Goal: Find specific page/section: Find specific page/section

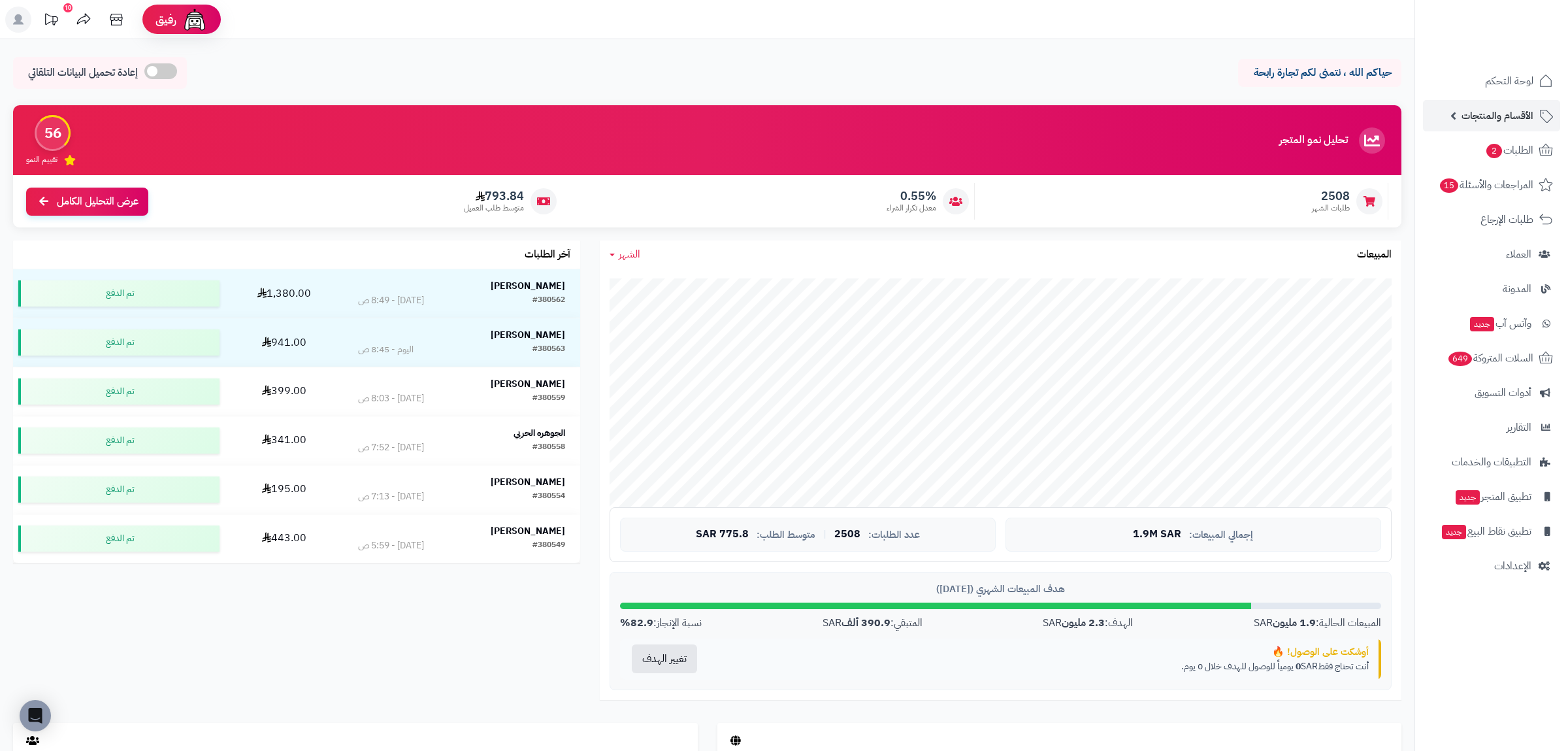
click at [1479, 111] on span "الأقسام والمنتجات" at bounding box center [1497, 115] width 72 height 19
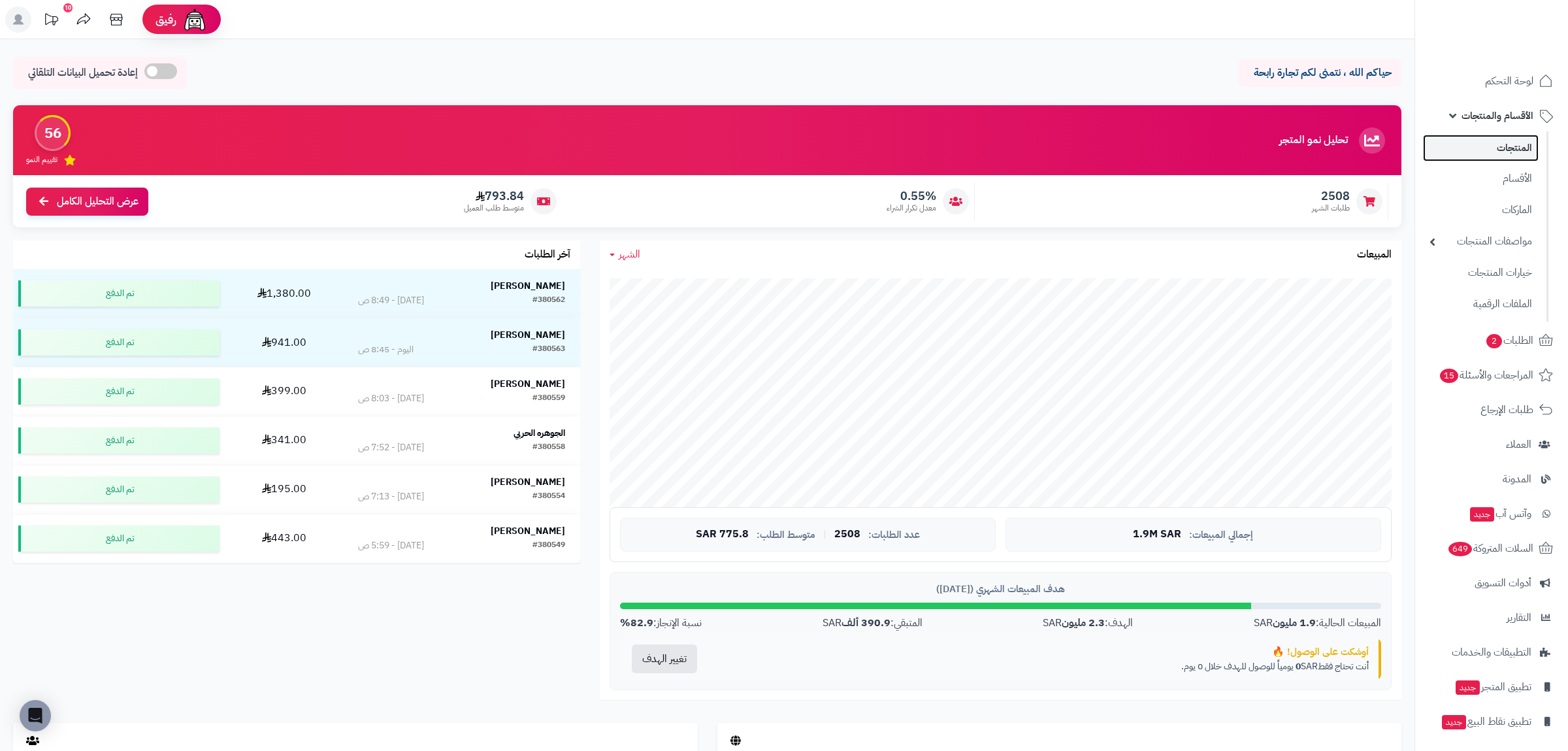
click at [1480, 144] on link "المنتجات" at bounding box center [1480, 148] width 115 height 27
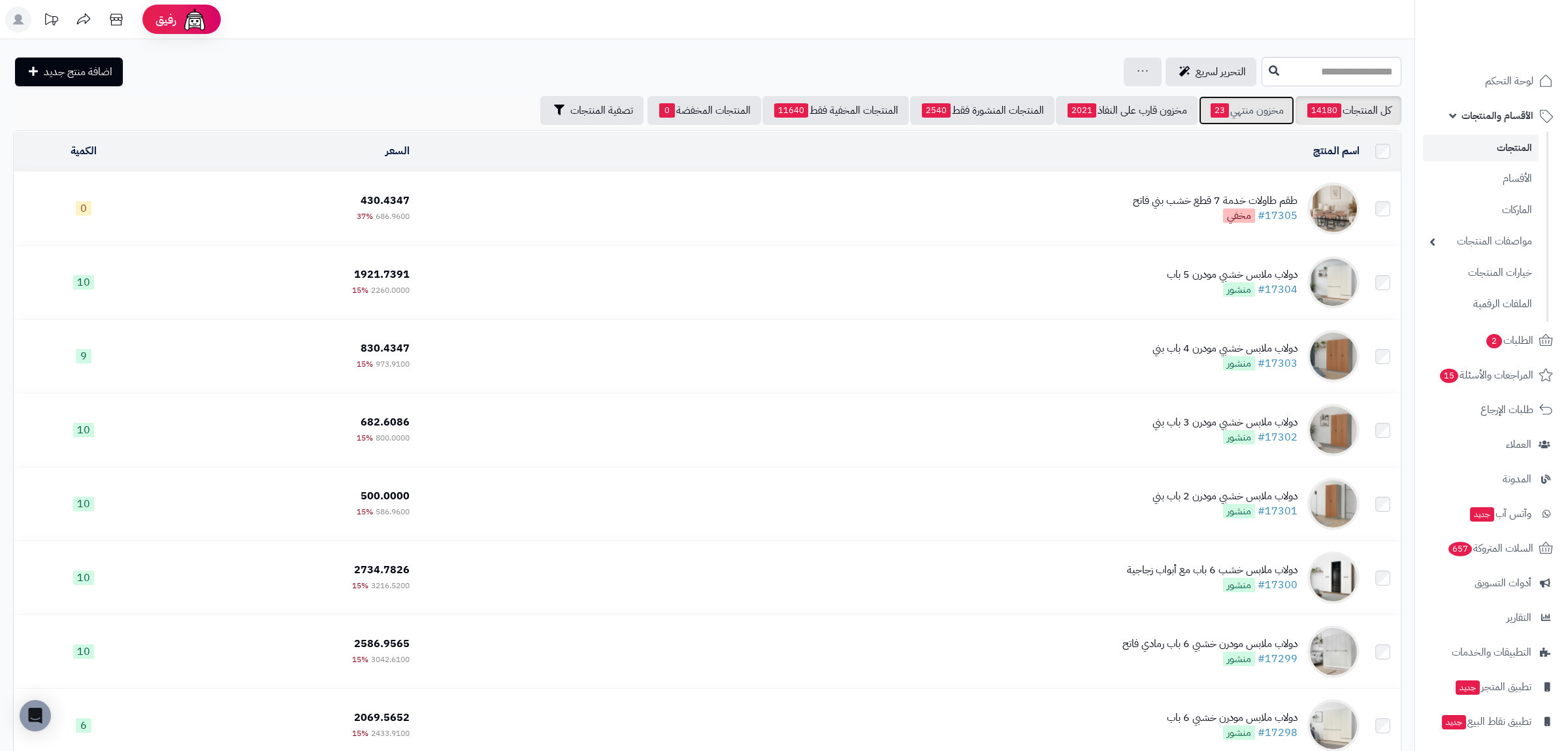
click at [1232, 116] on link "مخزون منتهي 23" at bounding box center [1247, 110] width 95 height 29
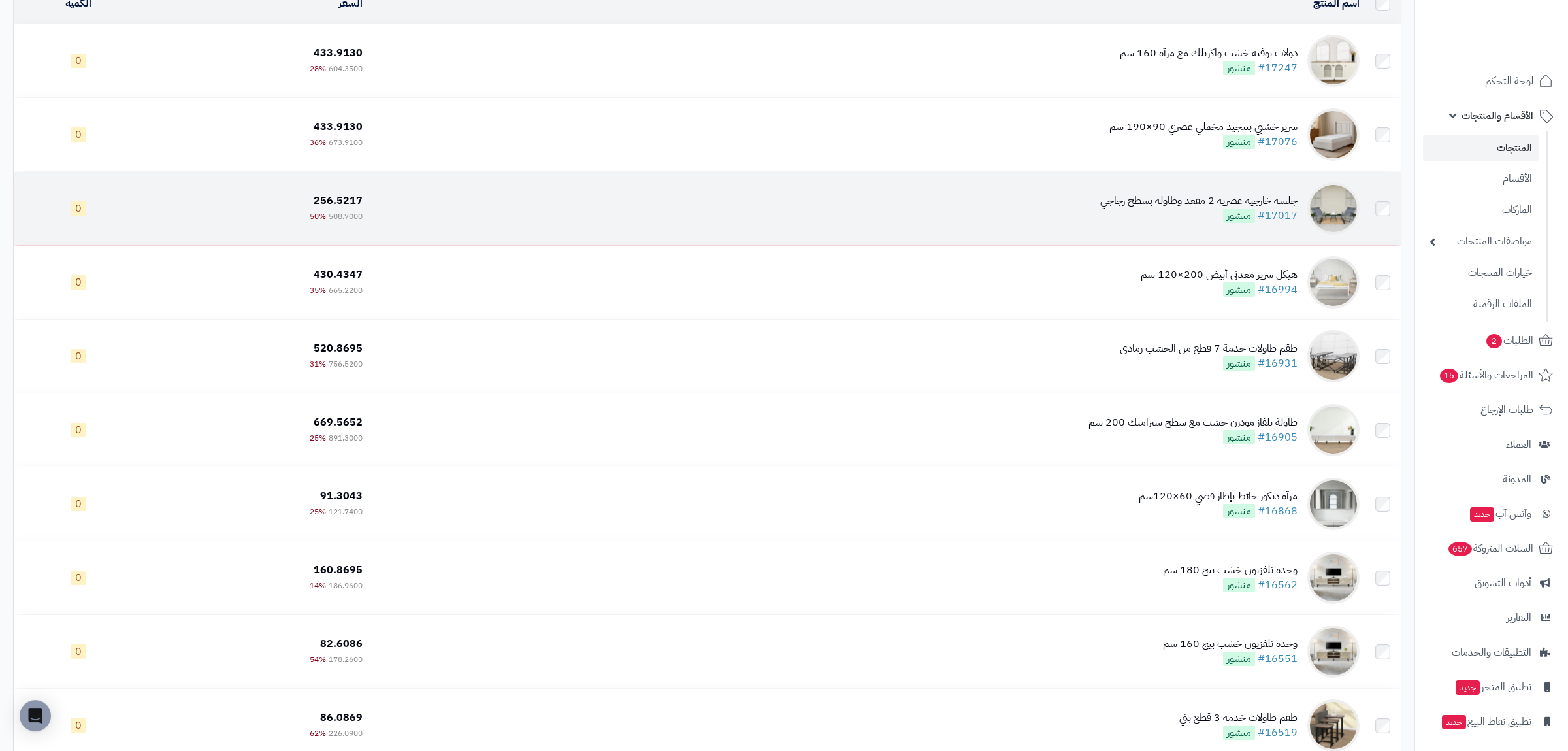
scroll to position [304, 0]
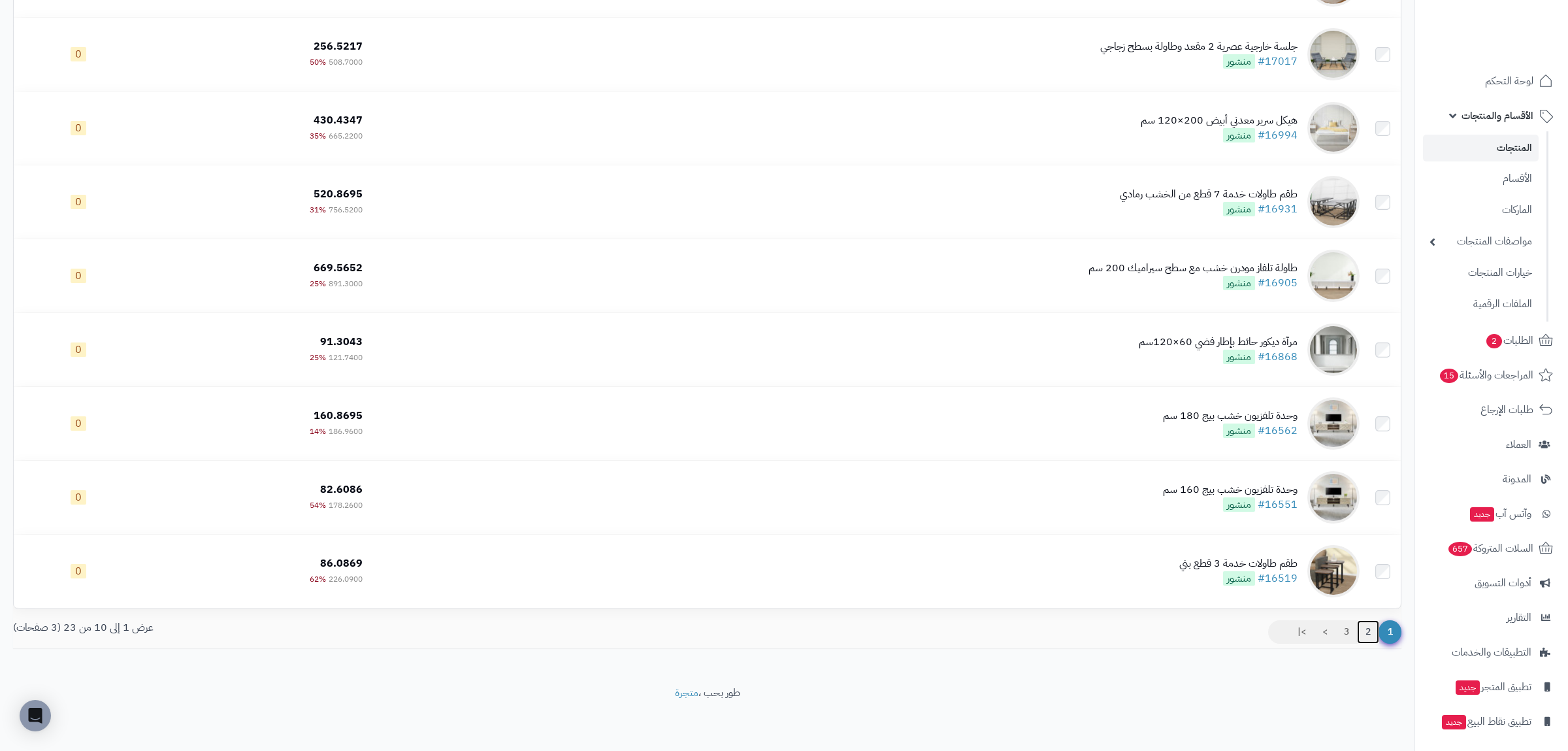
click at [1361, 634] on link "2" at bounding box center [1368, 631] width 22 height 24
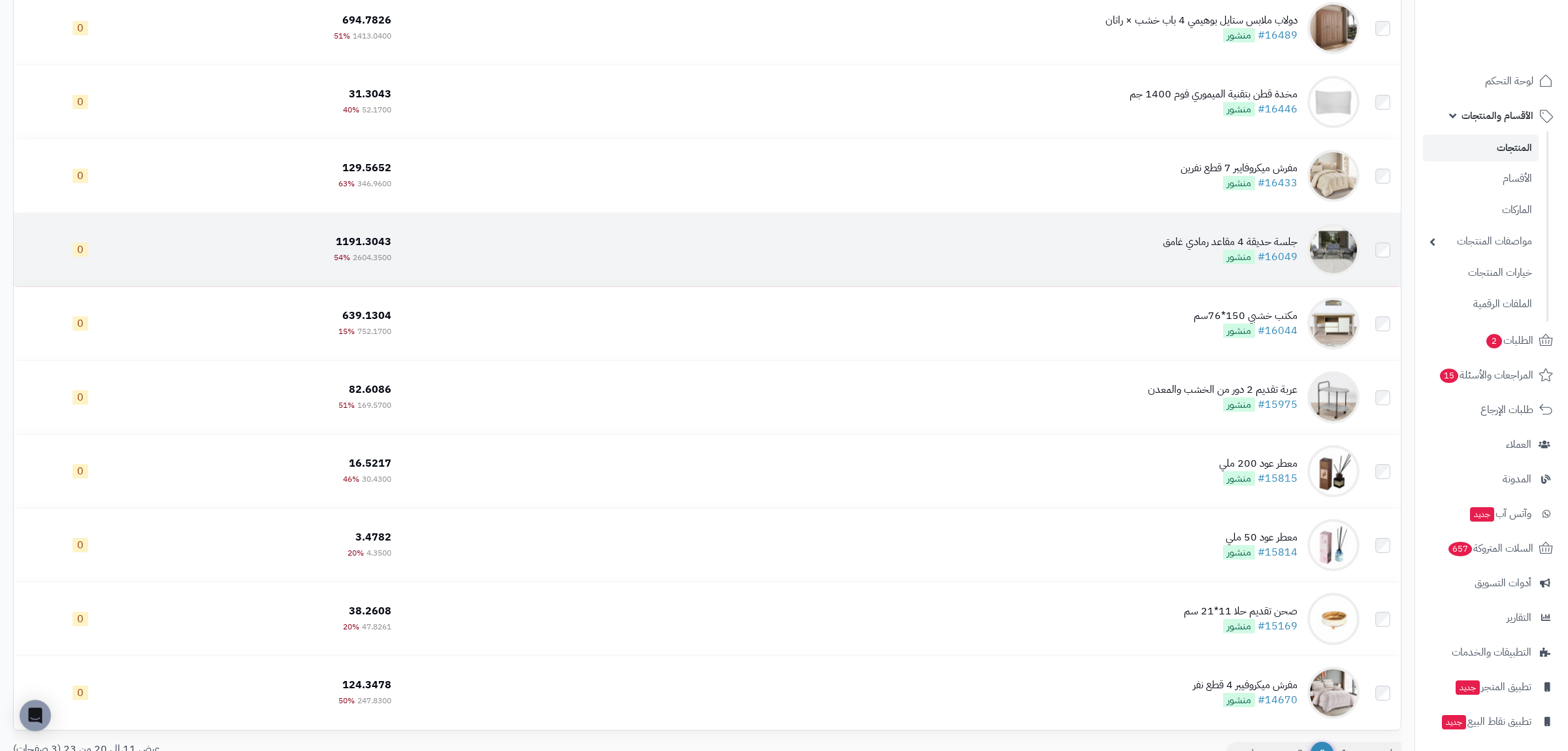
scroll to position [304, 0]
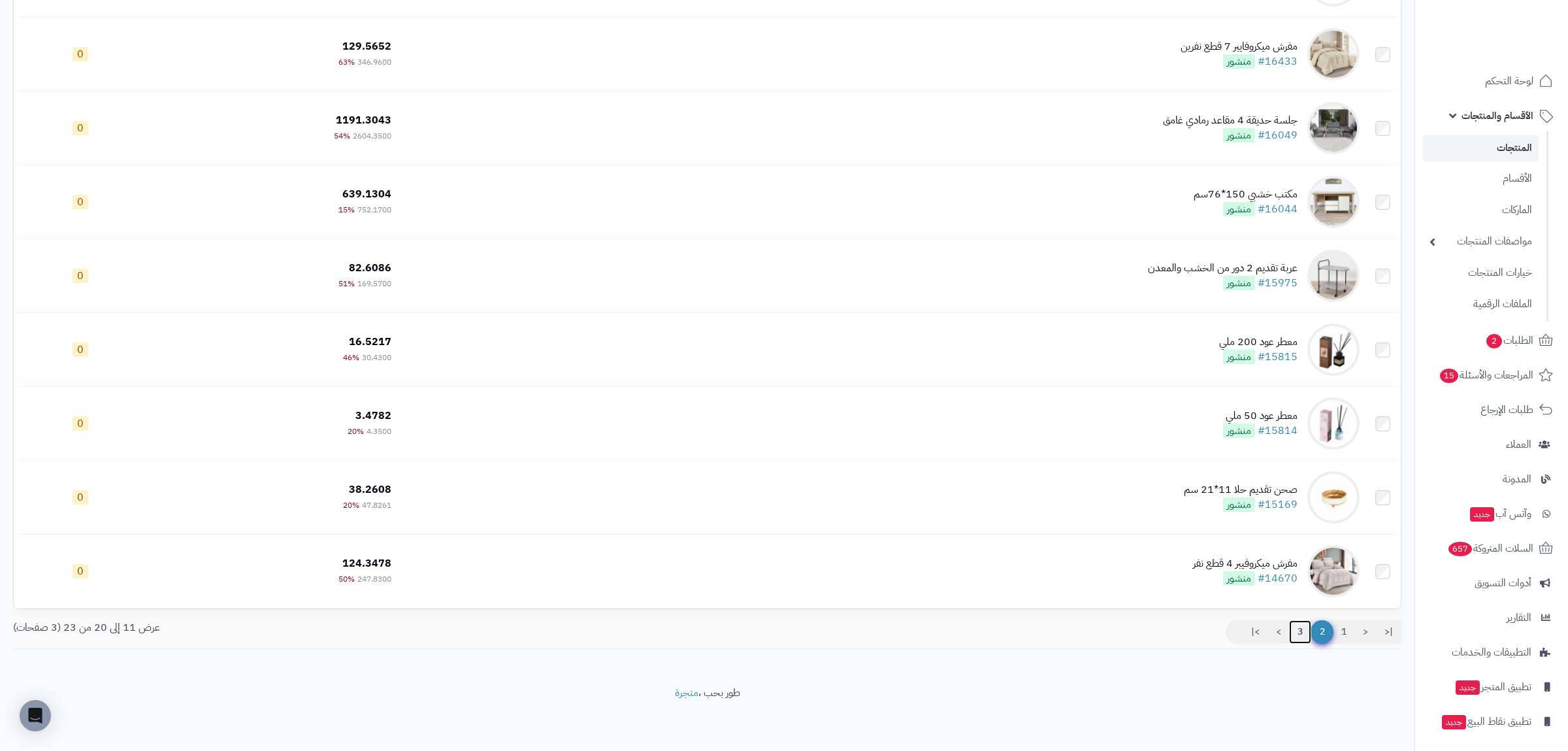
click at [1297, 636] on link "3" at bounding box center [1299, 631] width 22 height 24
